Goal: Task Accomplishment & Management: Complete application form

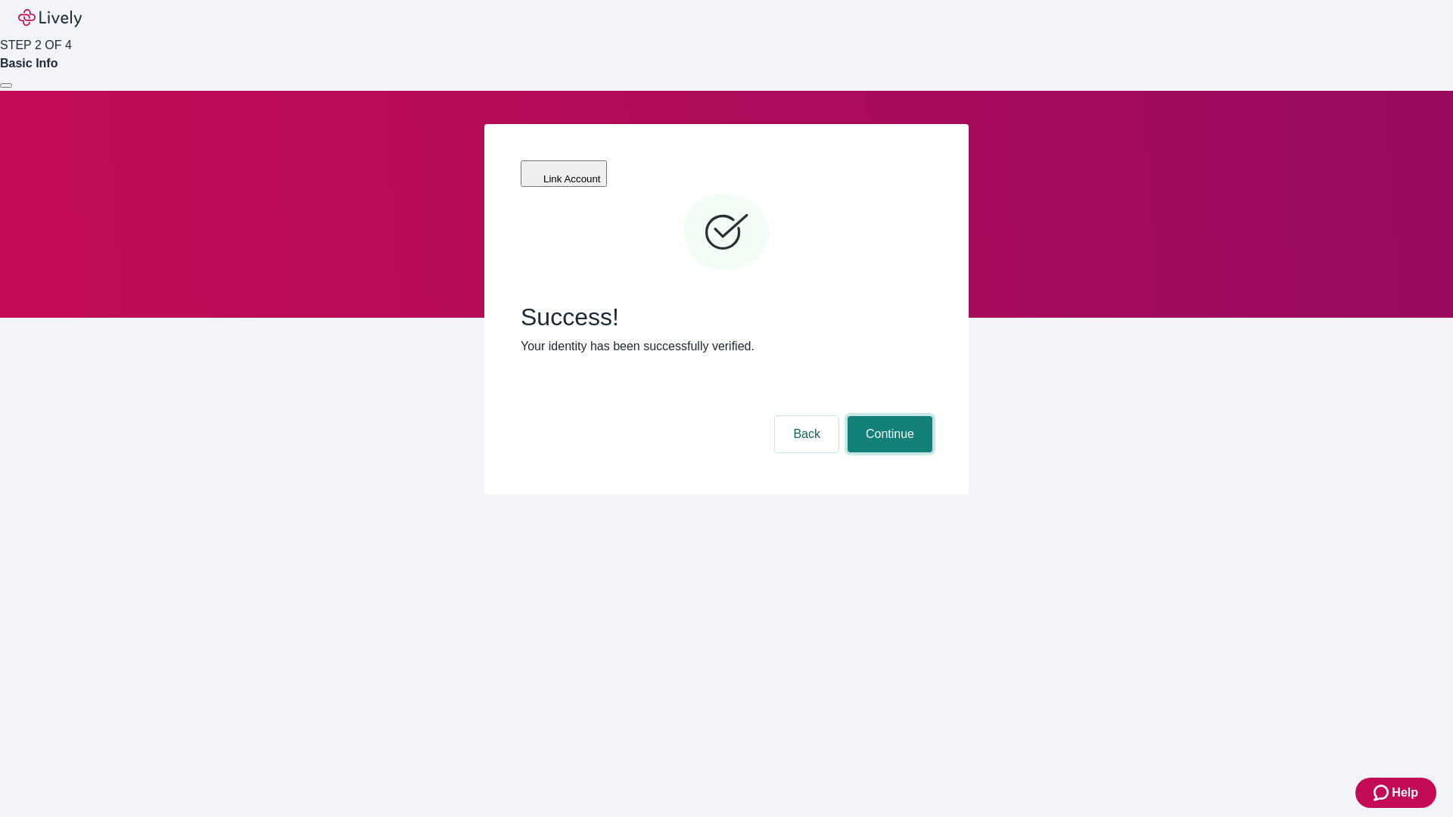
click at [888, 416] on button "Continue" at bounding box center [890, 434] width 85 height 36
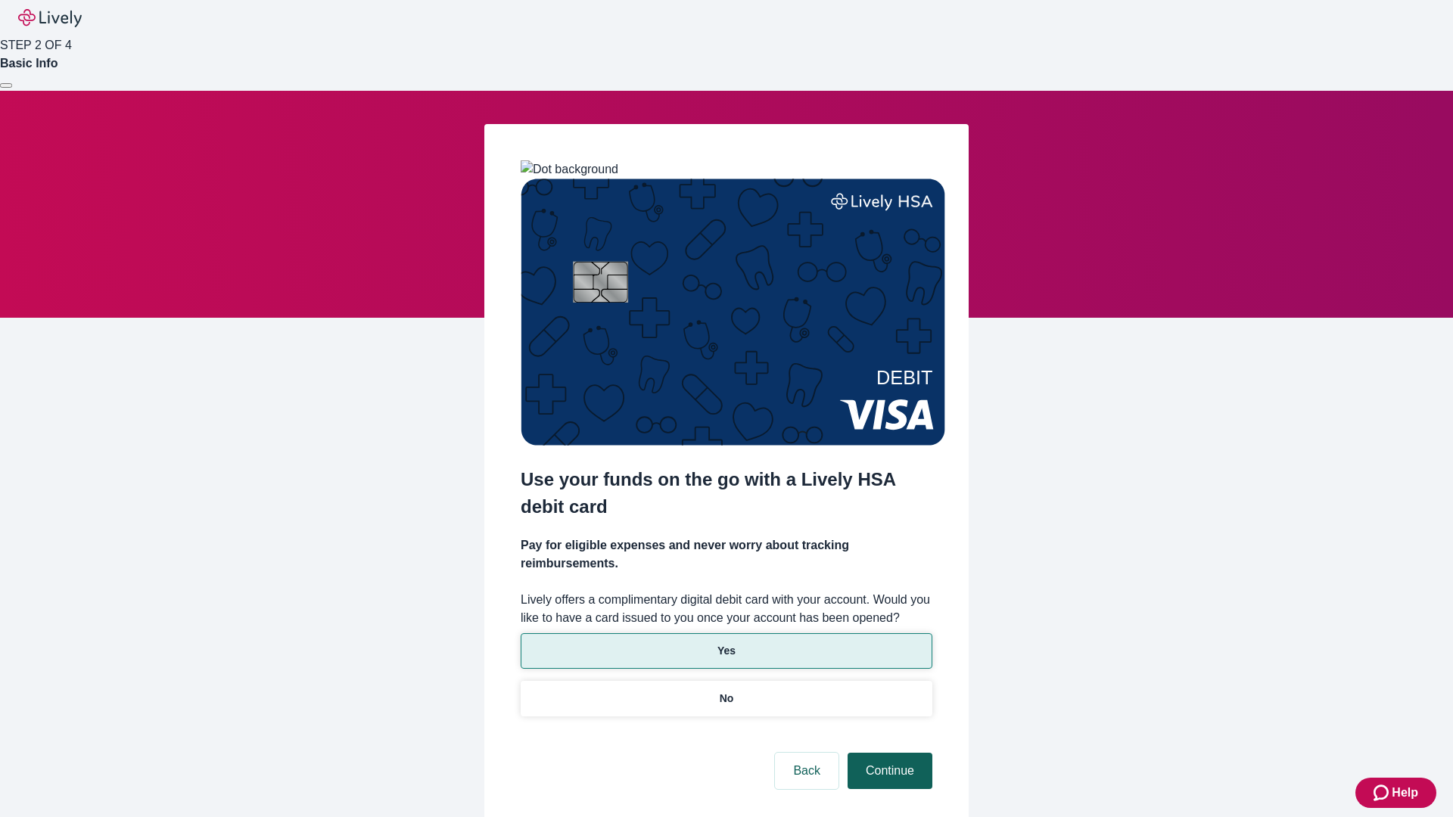
click at [726, 643] on p "Yes" at bounding box center [726, 651] width 18 height 16
click at [888, 753] on button "Continue" at bounding box center [890, 771] width 85 height 36
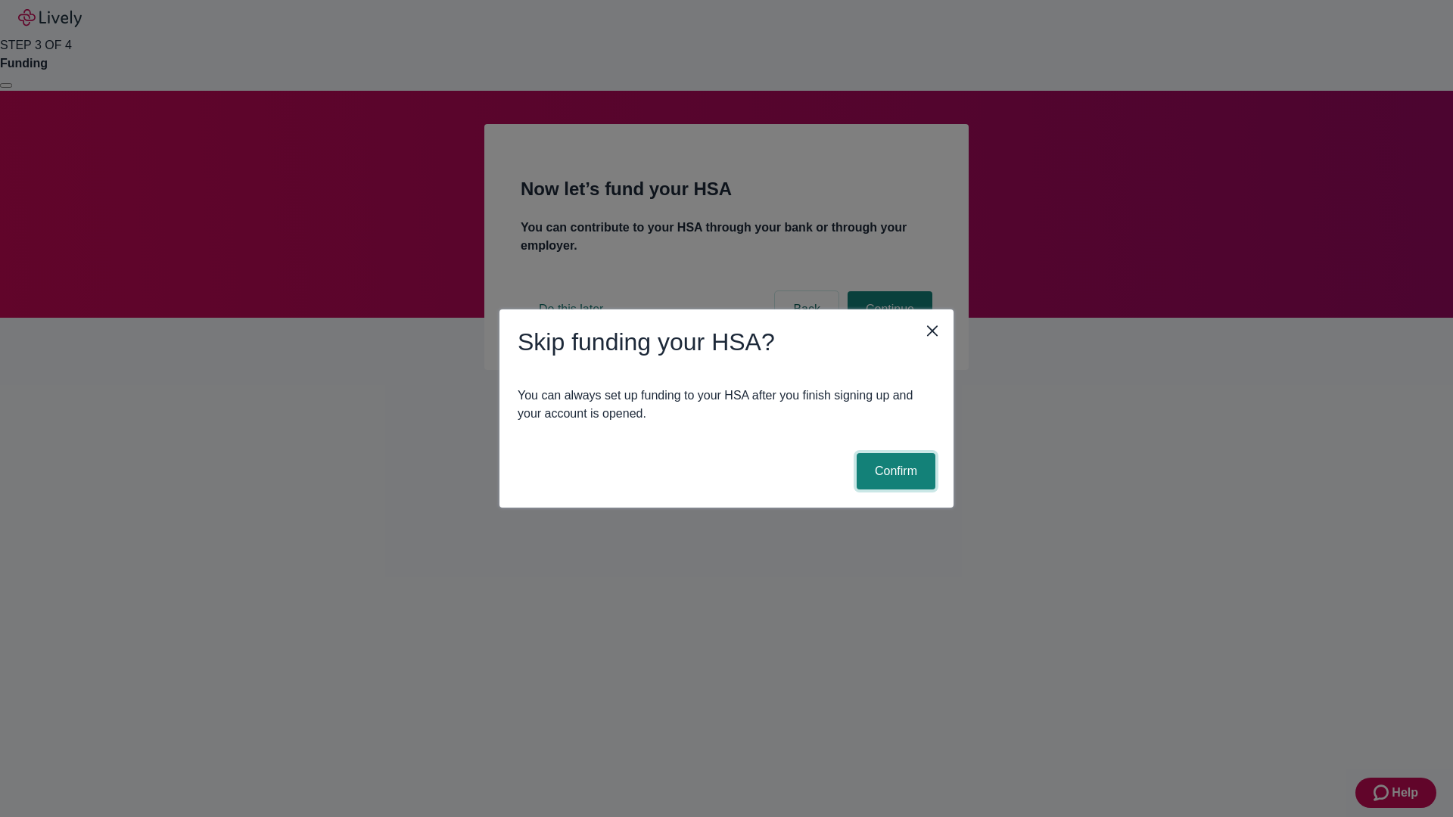
click at [894, 471] on button "Confirm" at bounding box center [896, 471] width 79 height 36
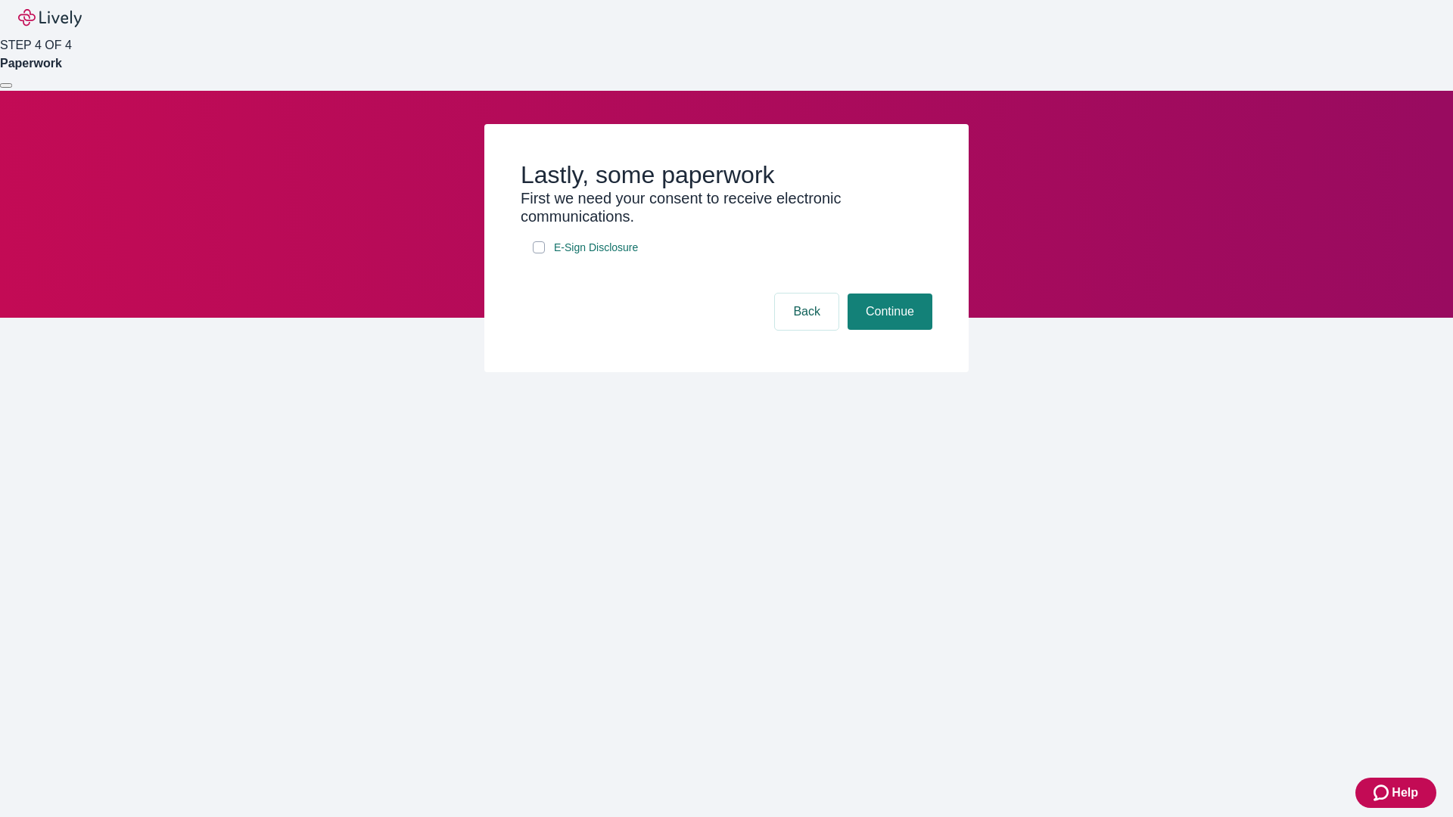
click at [539, 254] on input "E-Sign Disclosure" at bounding box center [539, 247] width 12 height 12
checkbox input "true"
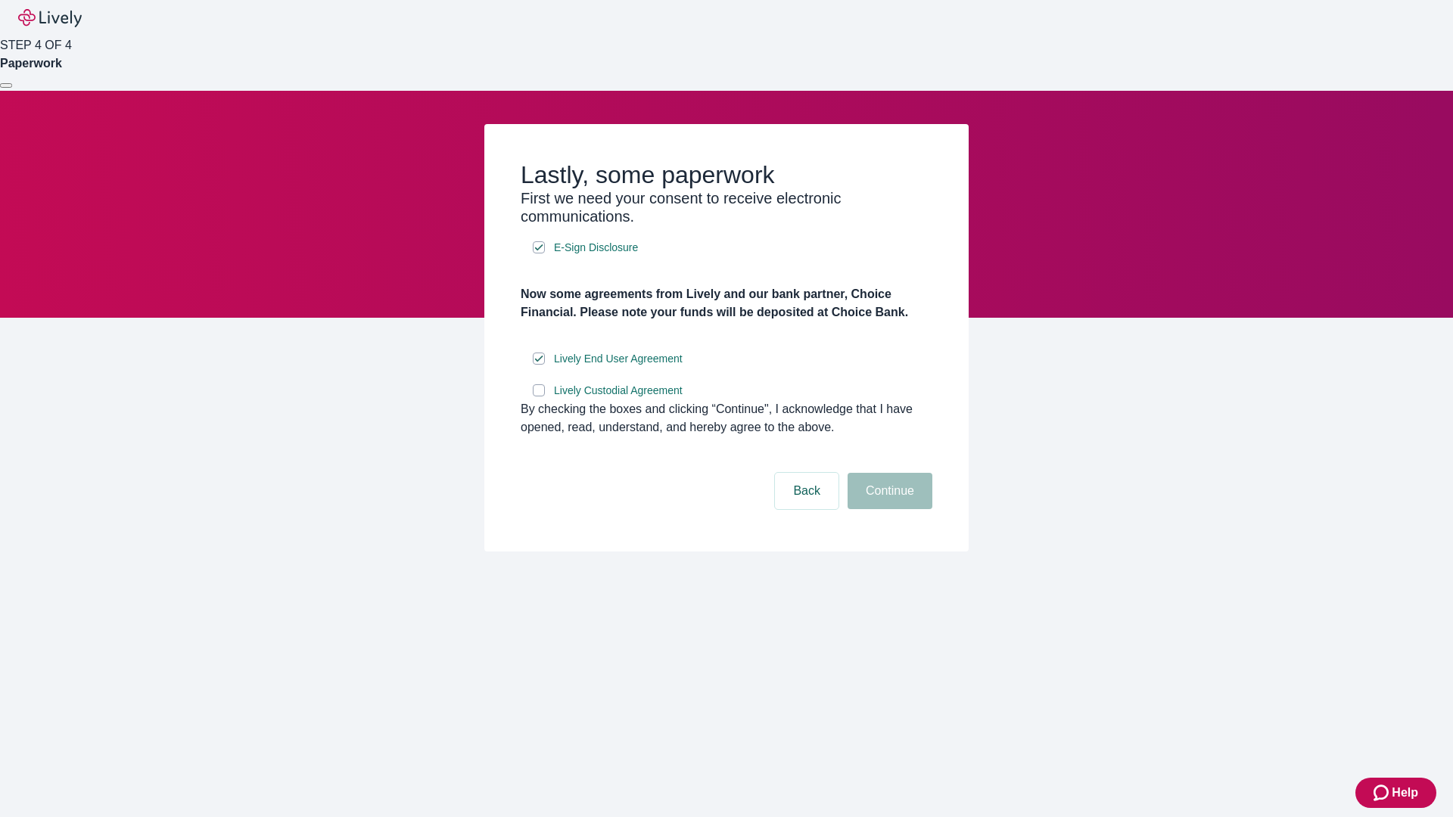
click at [539, 397] on input "Lively Custodial Agreement" at bounding box center [539, 390] width 12 height 12
checkbox input "true"
click at [888, 509] on button "Continue" at bounding box center [890, 491] width 85 height 36
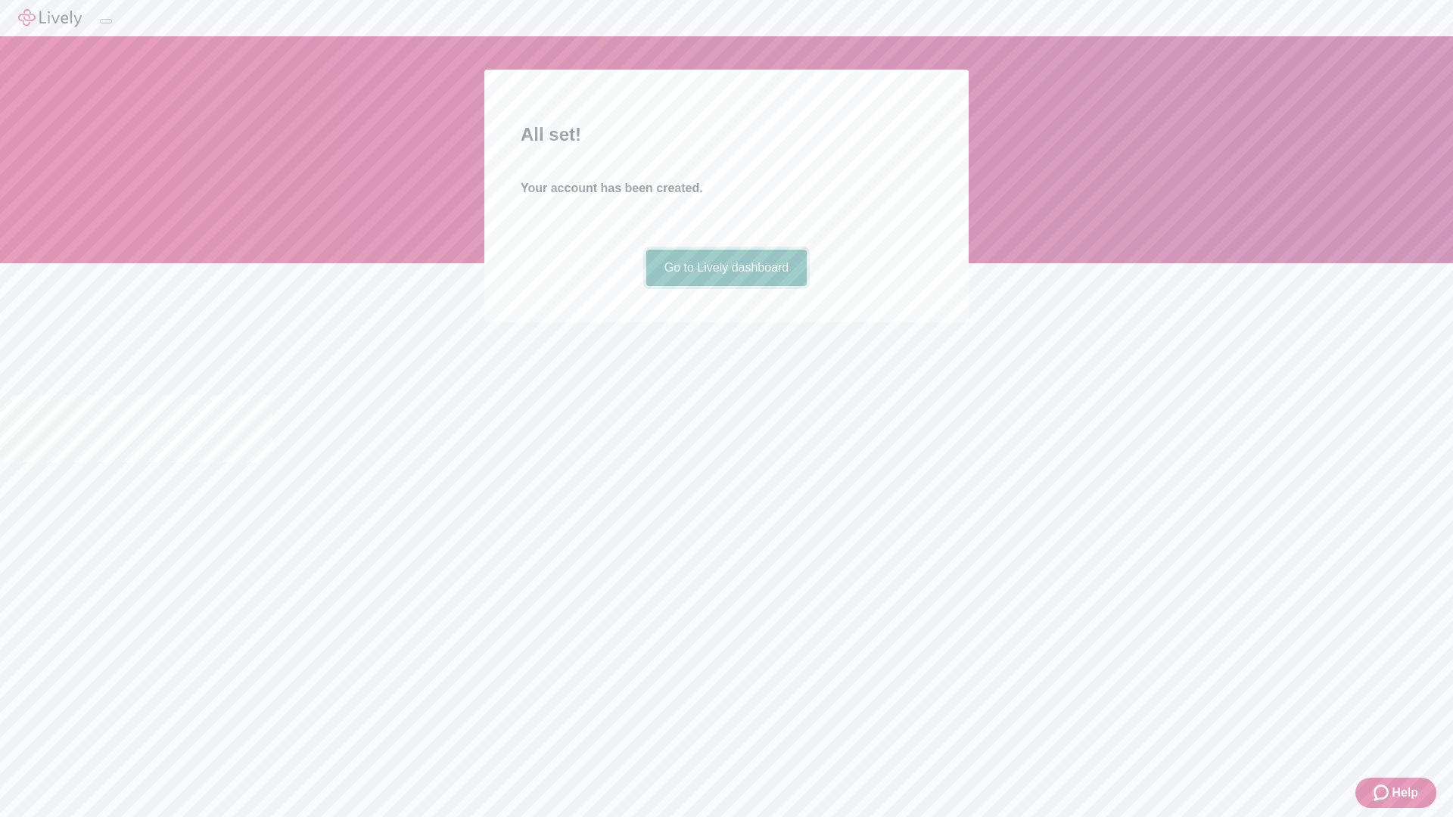
click at [726, 286] on link "Go to Lively dashboard" at bounding box center [726, 268] width 161 height 36
